Goal: Communication & Community: Answer question/provide support

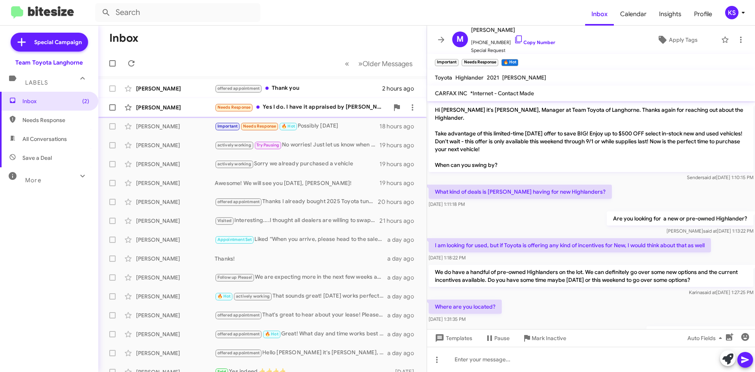
scroll to position [330, 0]
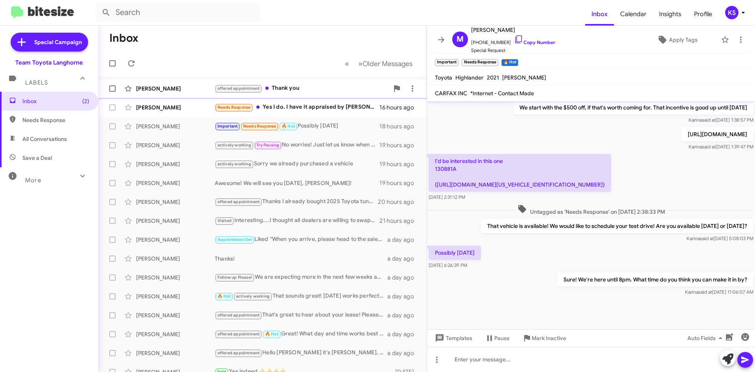
click at [298, 87] on div "offered appointment Thank you" at bounding box center [302, 88] width 174 height 9
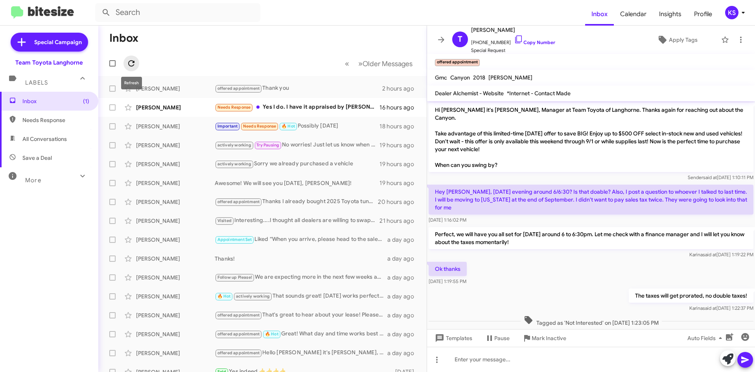
click at [136, 67] on button at bounding box center [132, 63] width 16 height 16
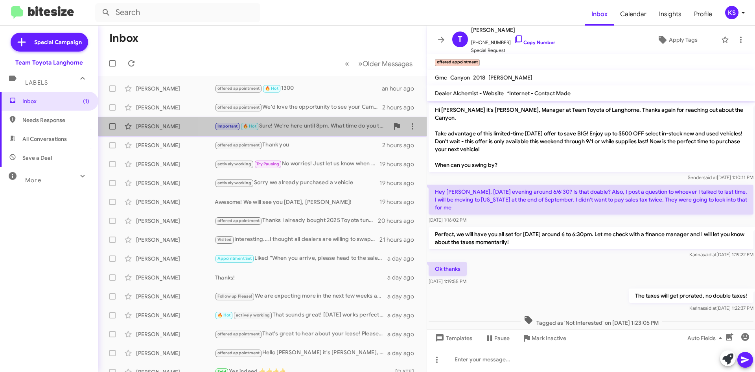
click at [315, 126] on div "Important 🔥 Hot Sure! We're here until 8pm. What time do you think you can make…" at bounding box center [302, 126] width 174 height 9
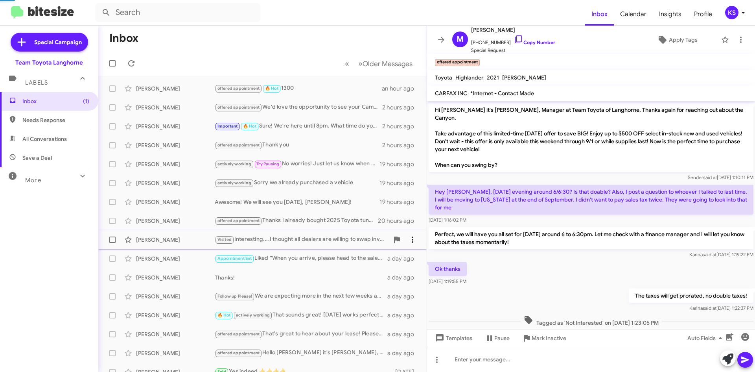
scroll to position [330, 0]
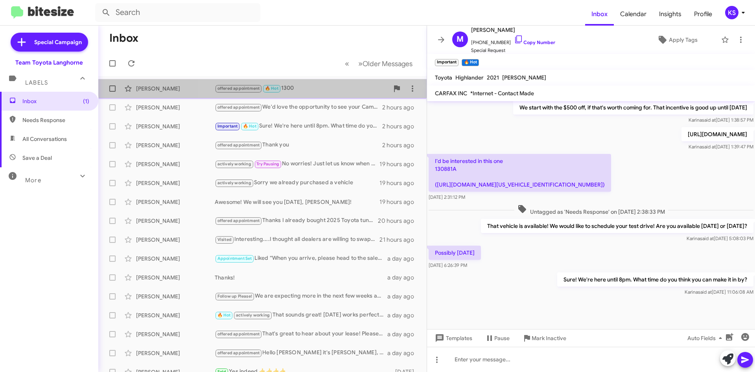
click at [326, 82] on div "[PERSON_NAME] offered appointment 🔥 Hot 1300 an hour ago" at bounding box center [263, 89] width 316 height 16
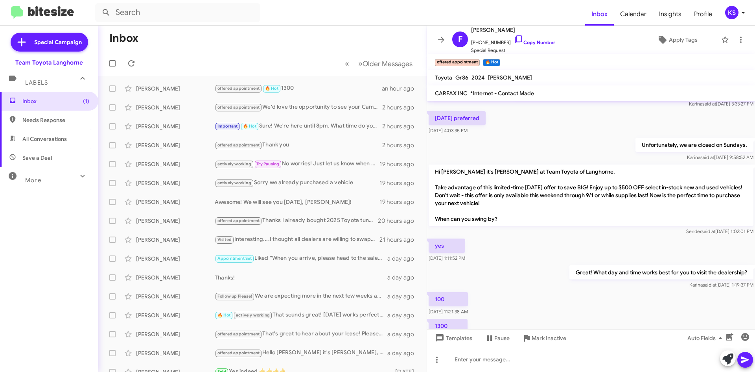
scroll to position [349, 0]
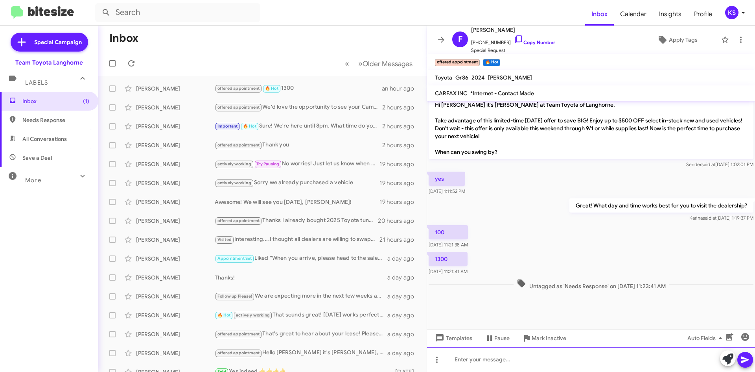
click at [480, 360] on div at bounding box center [591, 359] width 328 height 25
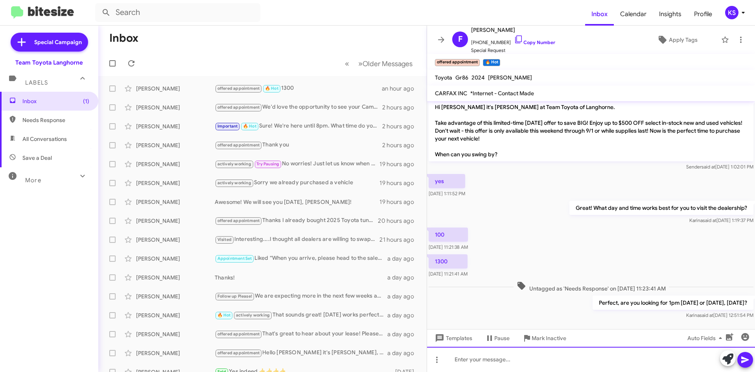
scroll to position [377, 0]
